Goal: Check status: Check status

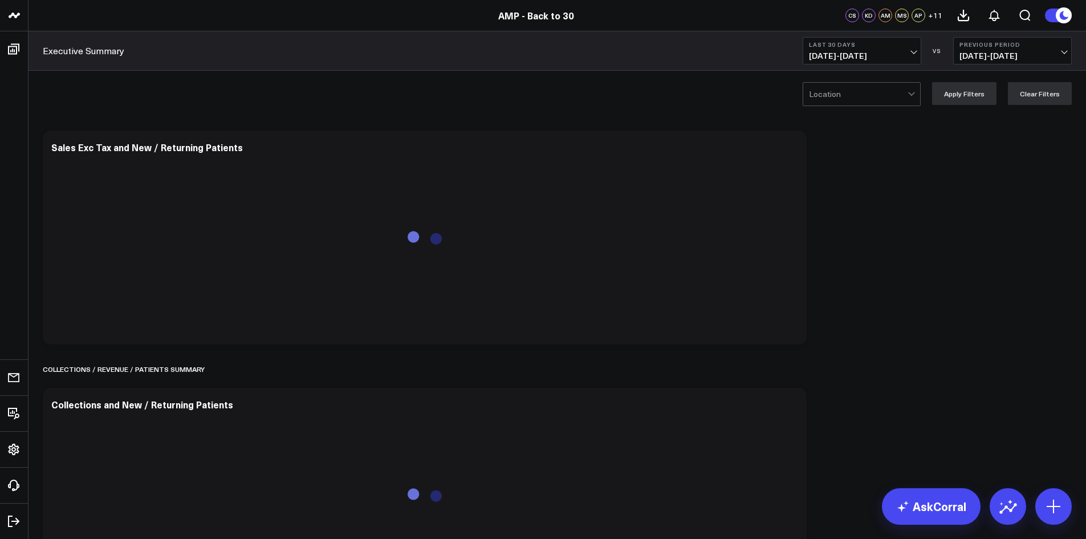
click at [915, 51] on span "[DATE] - [DATE]" at bounding box center [862, 55] width 106 height 9
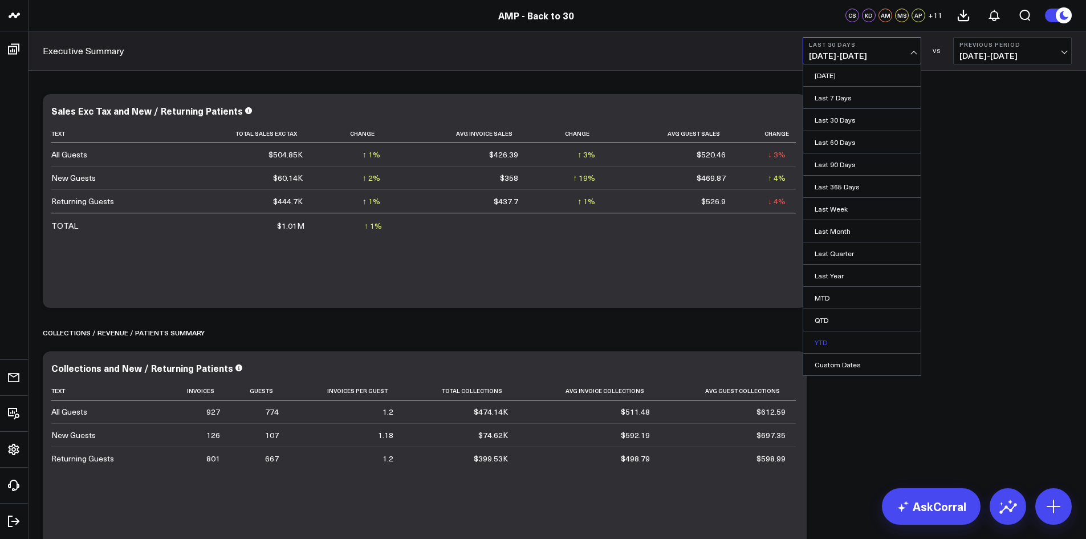
scroll to position [57, 0]
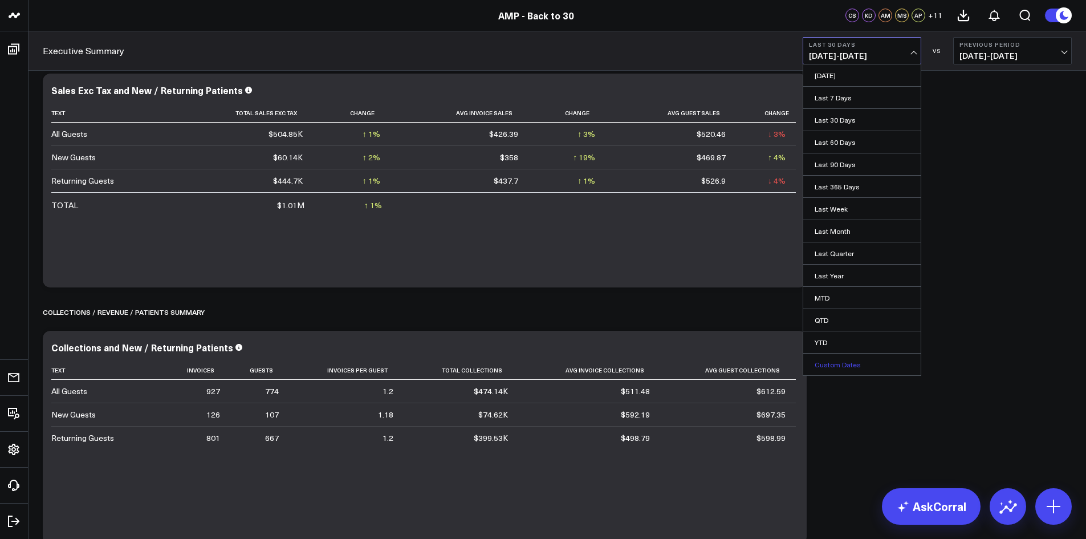
click at [845, 360] on link "Custom Dates" at bounding box center [861, 365] width 117 height 22
select select "8"
select select "2025"
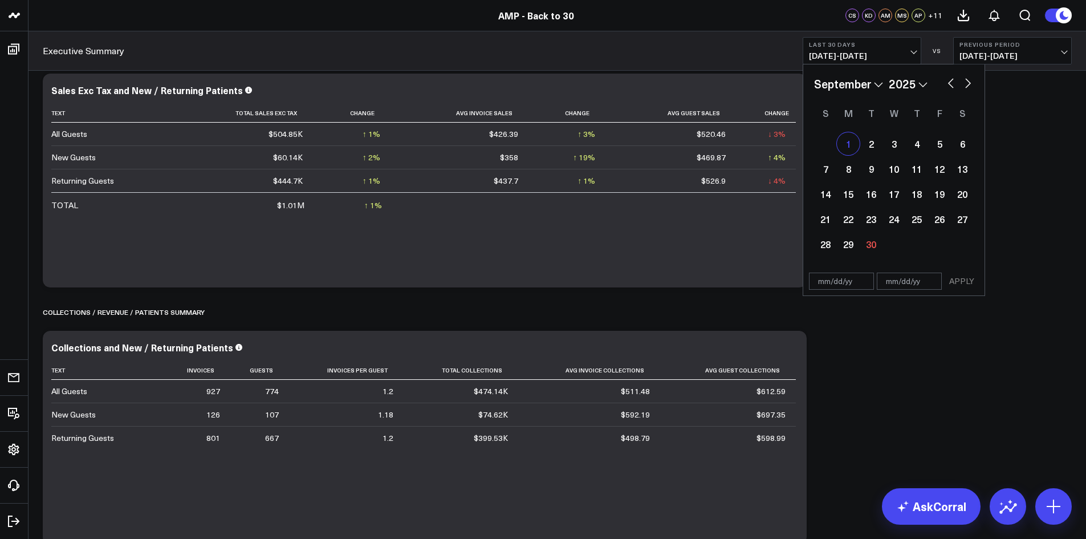
click at [852, 146] on div "1" at bounding box center [848, 143] width 23 height 23
type input "[DATE]"
select select "8"
select select "2025"
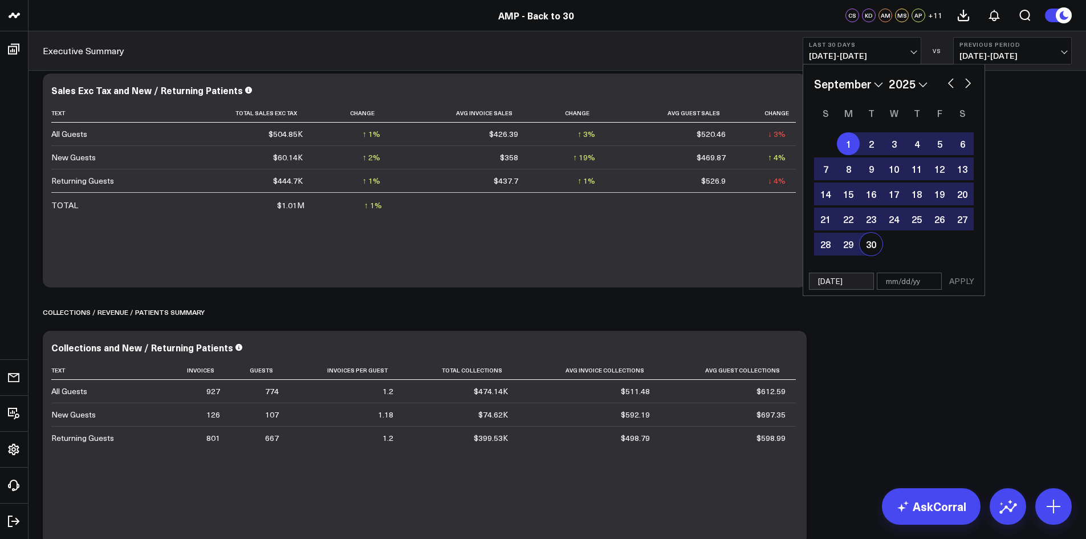
click at [869, 248] on div "30" at bounding box center [871, 244] width 23 height 23
type input "[DATE]"
select select "8"
select select "2025"
drag, startPoint x: 955, startPoint y: 280, endPoint x: 988, endPoint y: 223, distance: 65.6
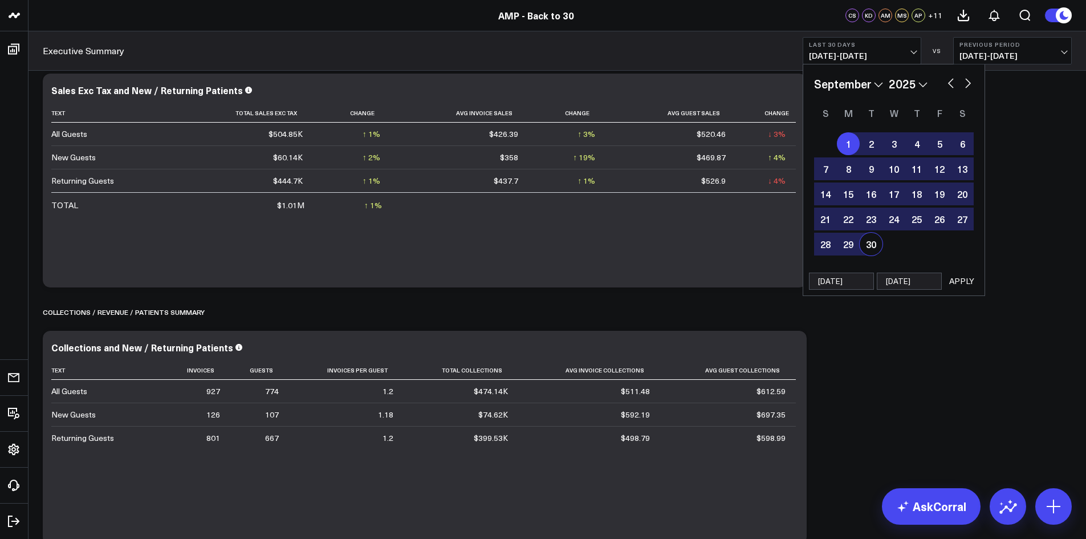
click at [956, 280] on button "APPLY" at bounding box center [962, 281] width 34 height 17
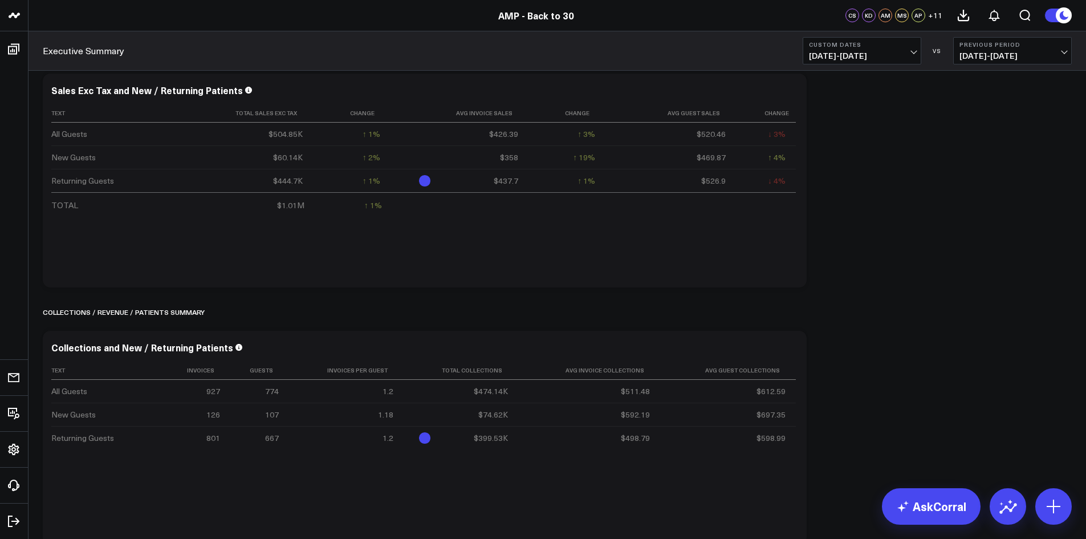
click at [1047, 50] on button "Previous Period [DATE] - [DATE]" at bounding box center [1012, 50] width 119 height 27
click at [1001, 143] on link "No Comparison" at bounding box center [1012, 142] width 117 height 22
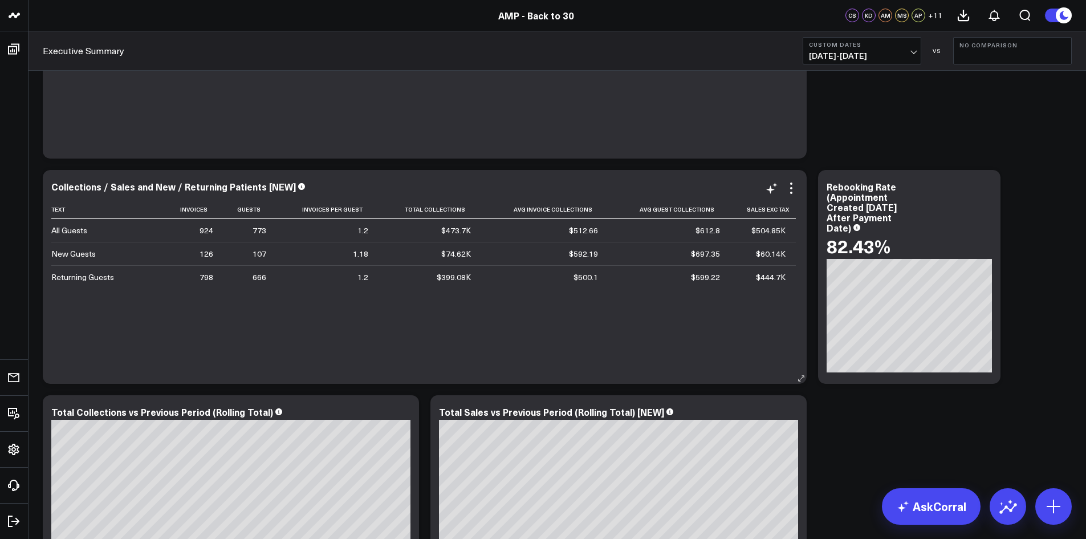
scroll to position [456, 0]
